Goal: Check status: Check status

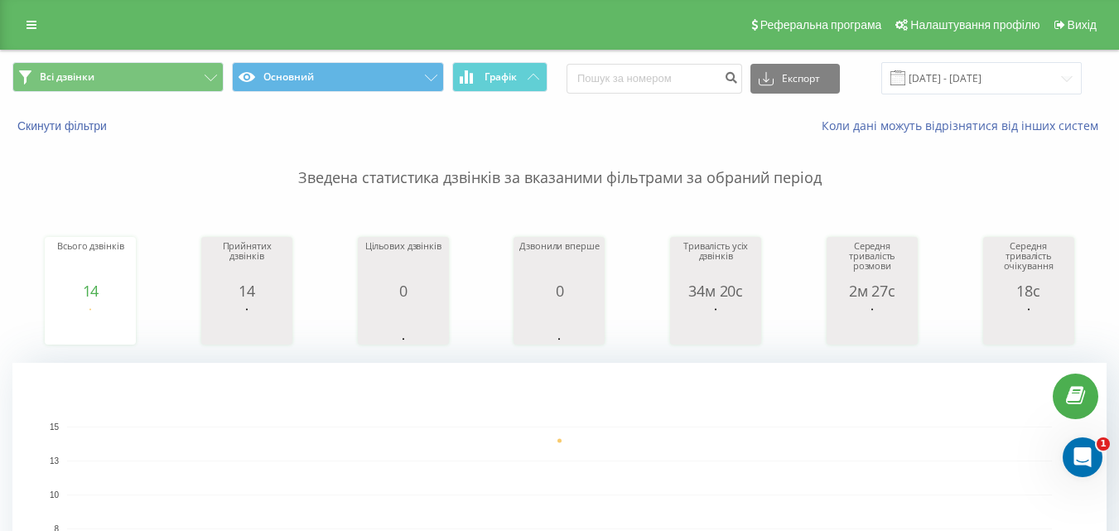
click at [551, 152] on p "Зведена статистика дзвінків за вказаними фільтрами за обраний період" at bounding box center [559, 161] width 1094 height 55
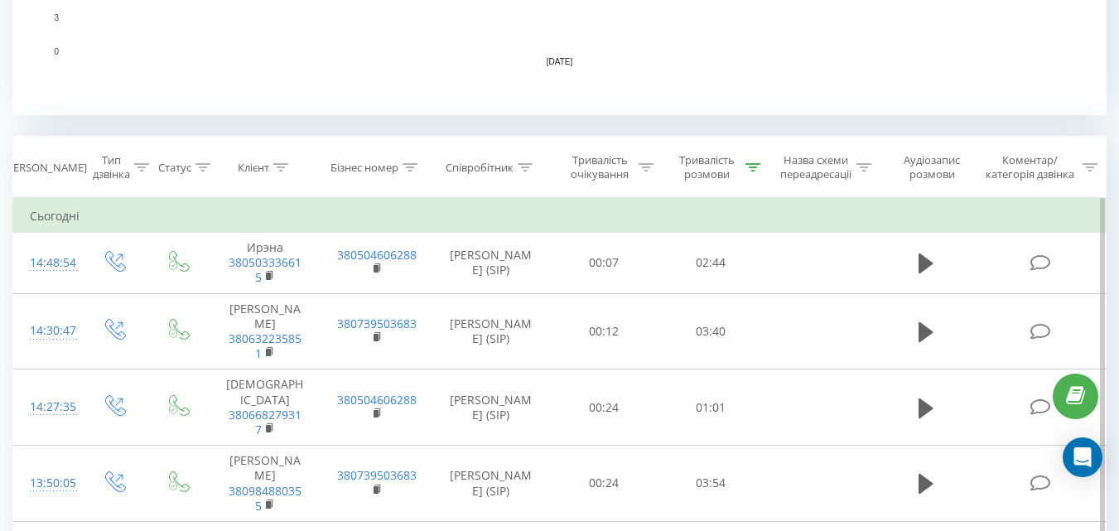
scroll to position [580, 0]
click at [752, 168] on icon at bounding box center [753, 166] width 15 height 8
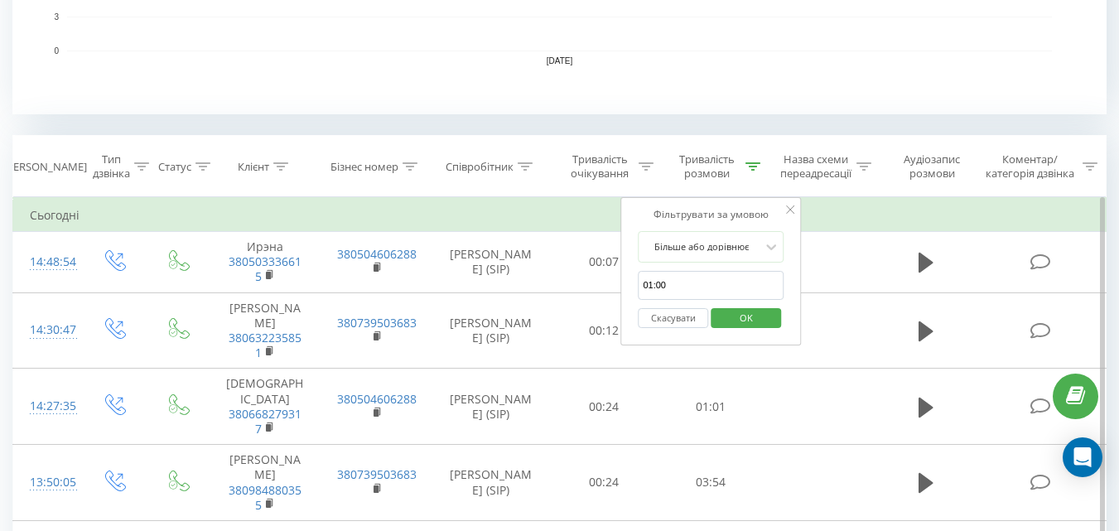
click at [674, 321] on button "Скасувати" at bounding box center [673, 318] width 70 height 21
